Goal: Information Seeking & Learning: Understand process/instructions

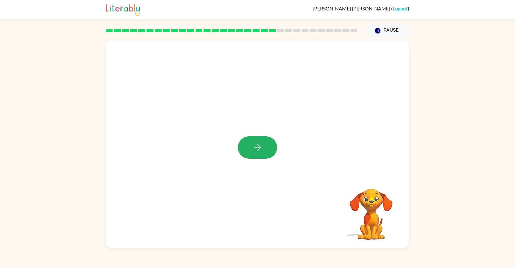
click at [253, 151] on icon "button" at bounding box center [258, 147] width 11 height 11
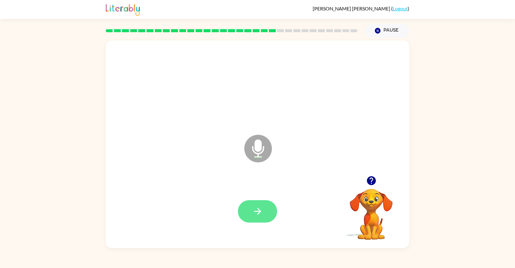
click at [249, 208] on button "button" at bounding box center [257, 211] width 39 height 22
click at [257, 210] on icon "button" at bounding box center [258, 211] width 11 height 11
click at [253, 213] on icon "button" at bounding box center [258, 211] width 11 height 11
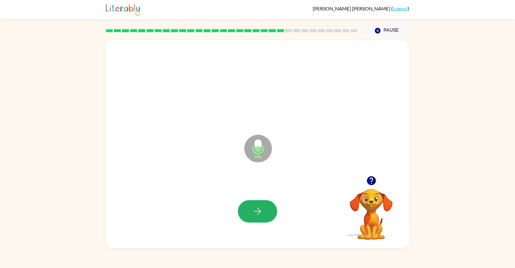
click at [253, 213] on icon "button" at bounding box center [258, 211] width 11 height 11
click at [254, 213] on icon "button" at bounding box center [258, 211] width 11 height 11
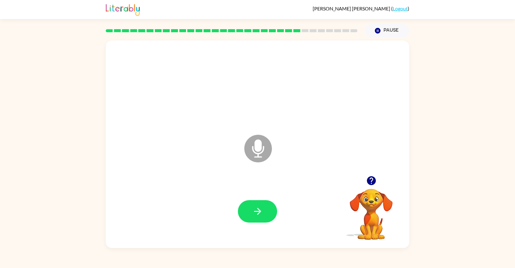
click at [254, 213] on icon "button" at bounding box center [258, 211] width 11 height 11
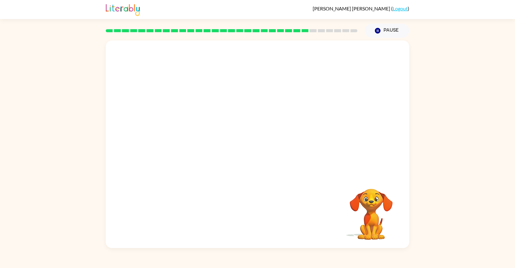
click at [254, 213] on div at bounding box center [257, 211] width 291 height 61
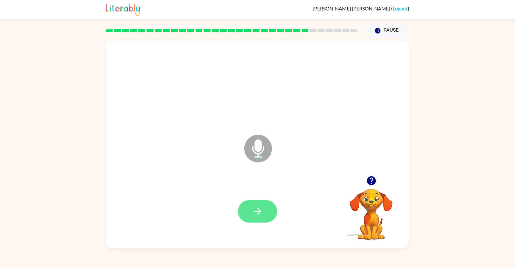
click at [253, 213] on icon "button" at bounding box center [258, 211] width 11 height 11
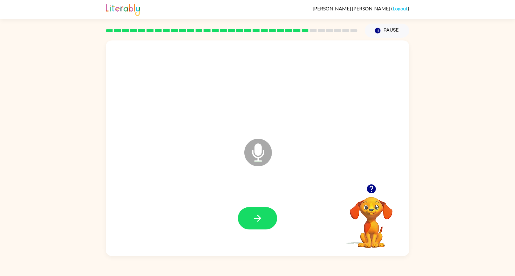
click at [371, 211] on video "Your browser must support playing .mp4 files to use Literably. Please try using…" at bounding box center [371, 218] width 61 height 61
click at [371, 185] on icon "button" at bounding box center [371, 189] width 9 height 9
click at [264, 219] on button "button" at bounding box center [257, 218] width 39 height 22
click at [377, 30] on icon "button" at bounding box center [378, 31] width 6 height 6
